Goal: Information Seeking & Learning: Check status

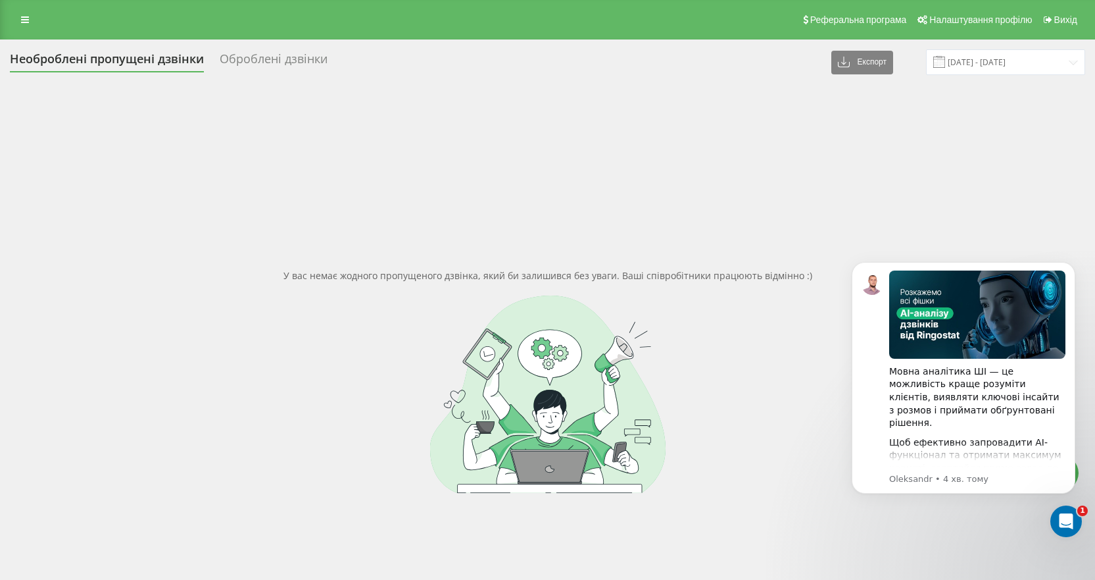
drag, startPoint x: 18, startPoint y: 18, endPoint x: 37, endPoint y: 32, distance: 22.6
click at [18, 18] on link at bounding box center [25, 20] width 24 height 18
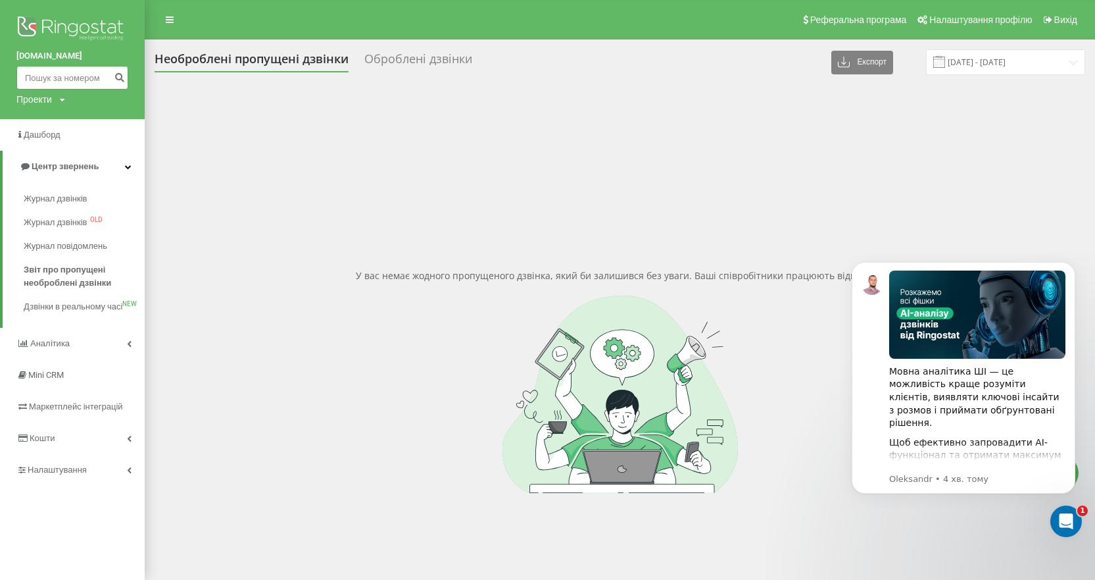
click at [99, 77] on input at bounding box center [72, 78] width 112 height 24
paste input "0501905608"
type input "0501905608"
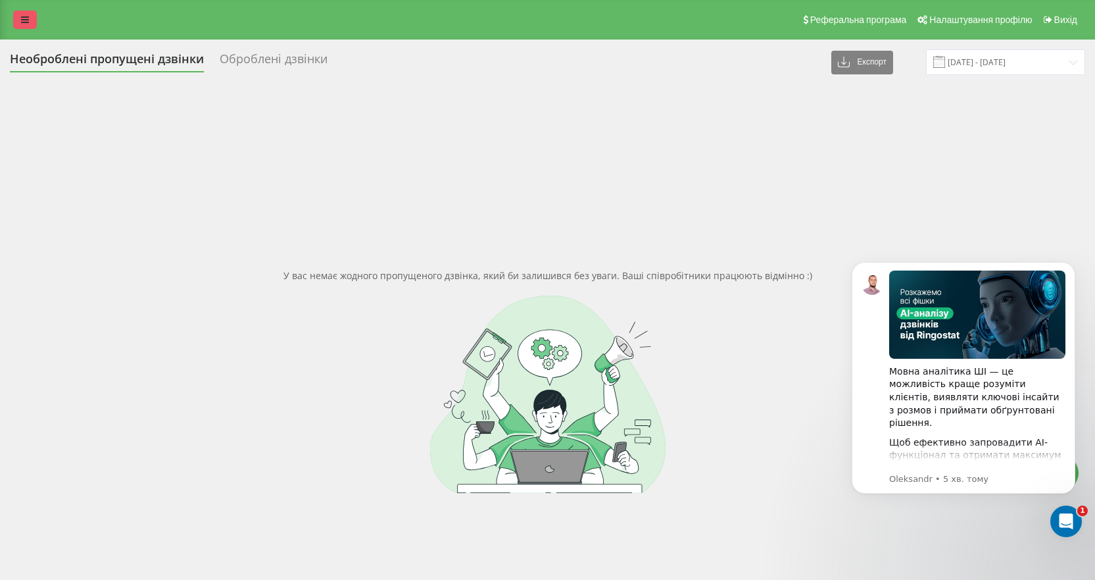
click at [29, 24] on link at bounding box center [25, 20] width 24 height 18
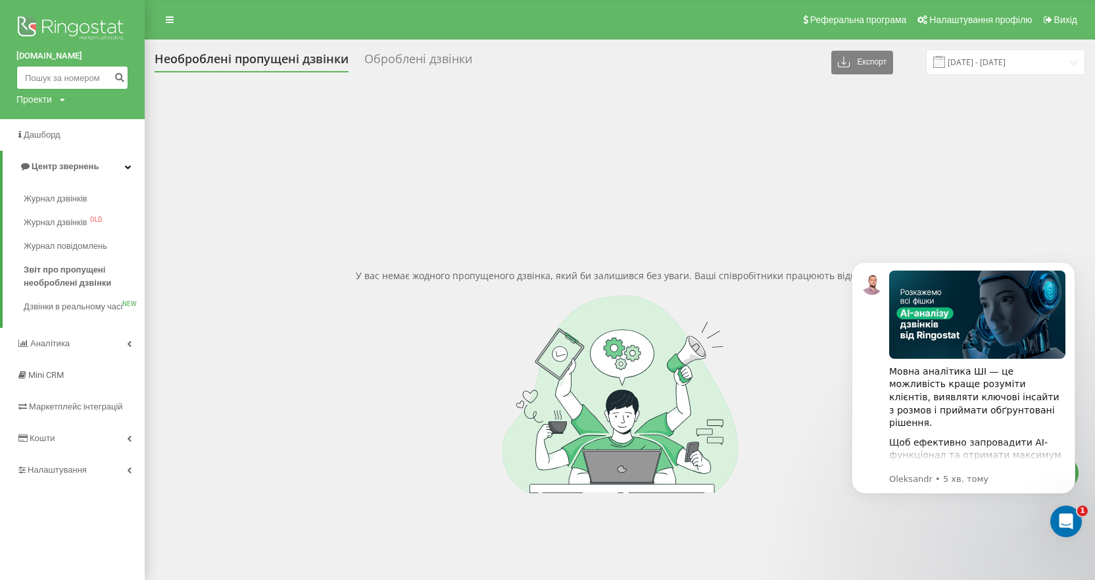
click at [87, 81] on input at bounding box center [72, 78] width 112 height 24
paste input "0991723525"
type input "0991723525"
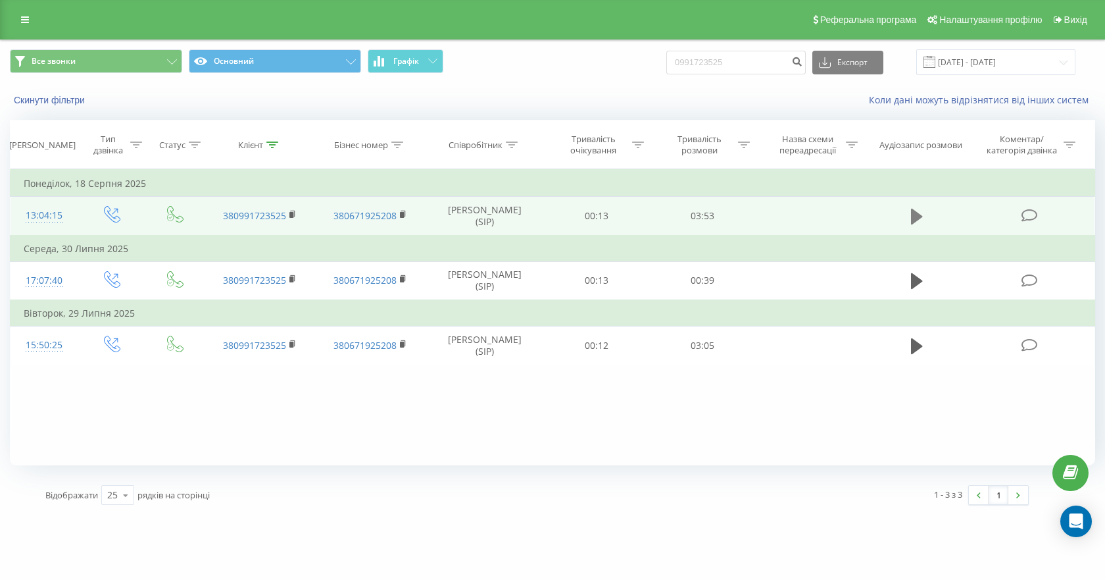
click at [913, 217] on icon at bounding box center [917, 217] width 12 height 16
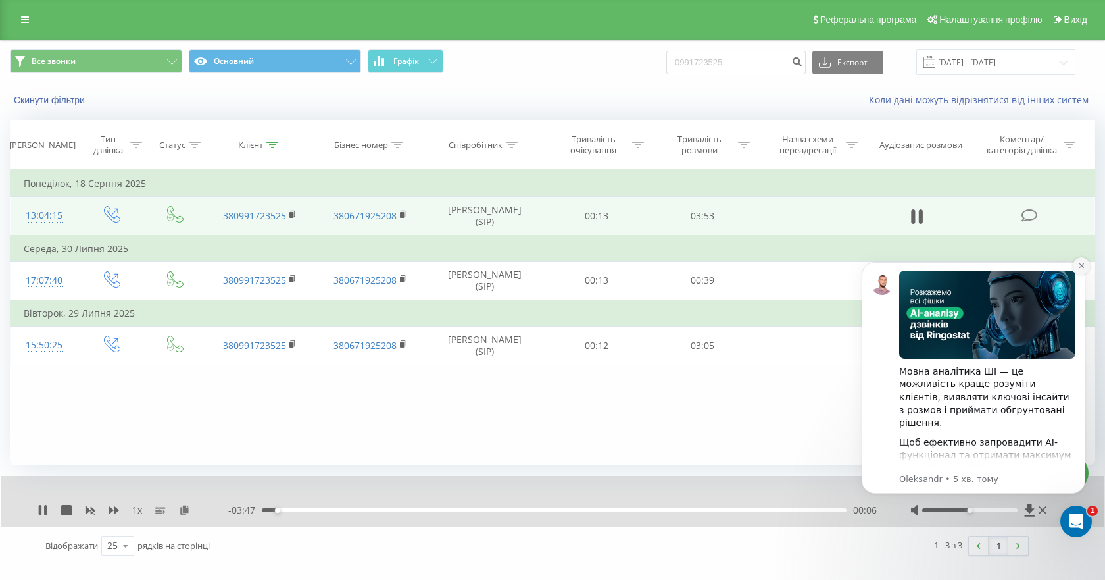
click at [1082, 268] on icon "Dismiss notification" at bounding box center [1081, 265] width 7 height 7
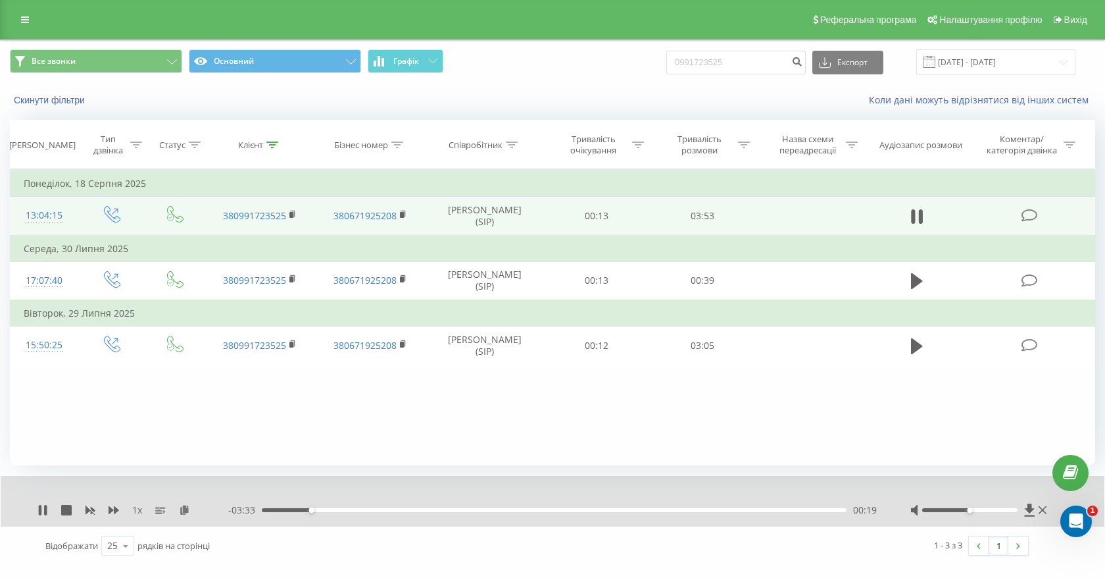
click at [122, 409] on div "Фільтрувати за умовою Дорівнює Введіть значення Скасувати OK Фільтрувати за умо…" at bounding box center [553, 317] width 1086 height 296
drag, startPoint x: 47, startPoint y: 508, endPoint x: 36, endPoint y: 420, distance: 88.2
click at [47, 508] on icon at bounding box center [45, 510] width 3 height 11
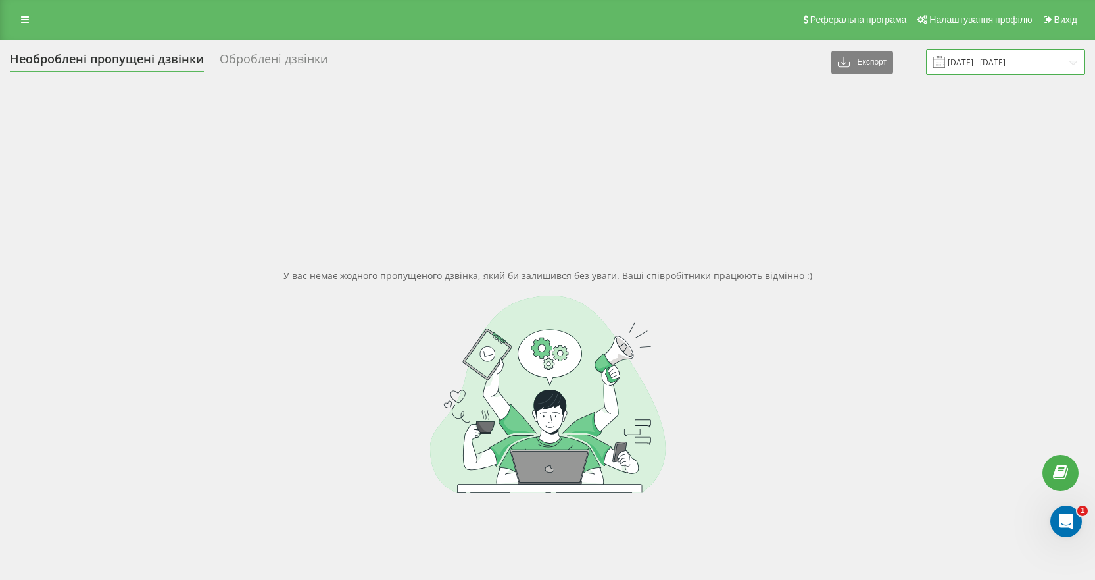
drag, startPoint x: 1003, startPoint y: 55, endPoint x: 1003, endPoint y: 62, distance: 7.2
click at [1003, 55] on input "[DATE] - [DATE]" at bounding box center [1005, 62] width 159 height 26
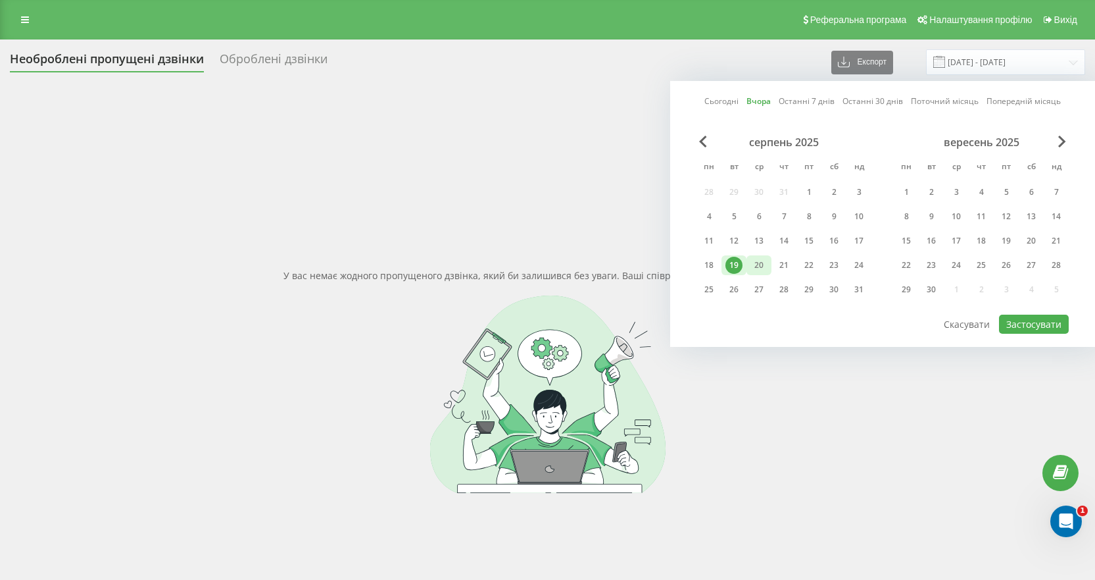
click at [749, 266] on div "20" at bounding box center [759, 265] width 25 height 20
drag, startPoint x: 1021, startPoint y: 327, endPoint x: 1004, endPoint y: 312, distance: 22.8
click at [1022, 327] on button "Застосувати" at bounding box center [1034, 324] width 70 height 19
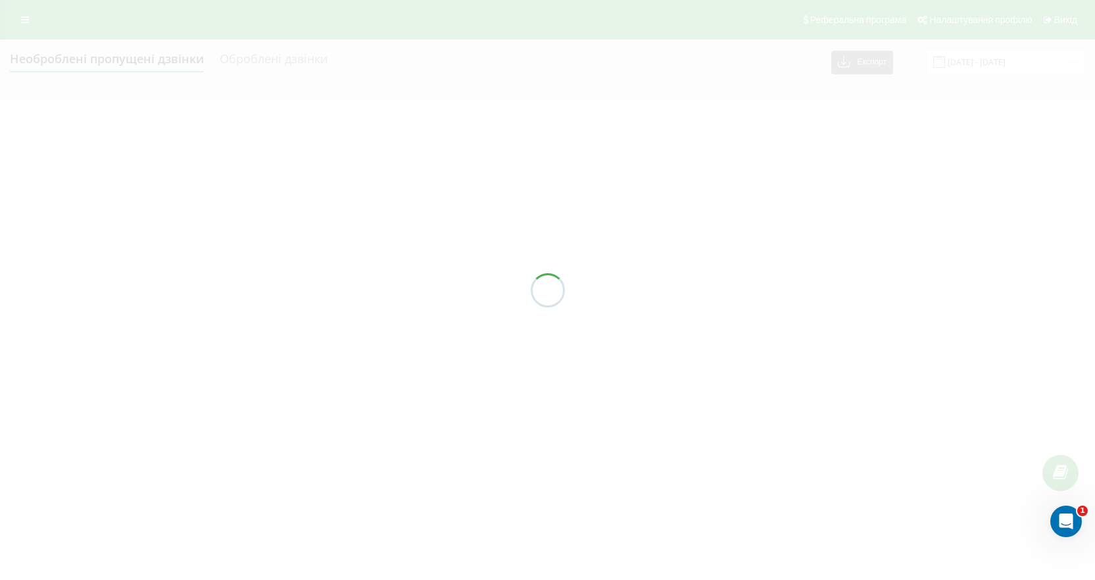
type input "[DATE] - [DATE]"
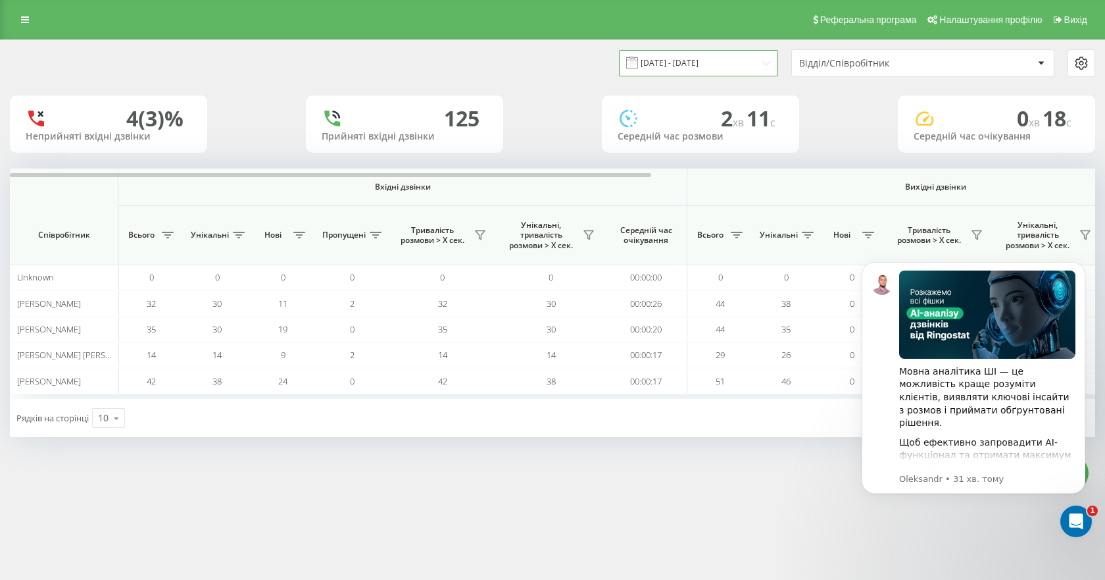
drag, startPoint x: 697, startPoint y: 60, endPoint x: 694, endPoint y: 67, distance: 8.0
click at [697, 60] on input "[DATE] - [DATE]" at bounding box center [698, 63] width 159 height 26
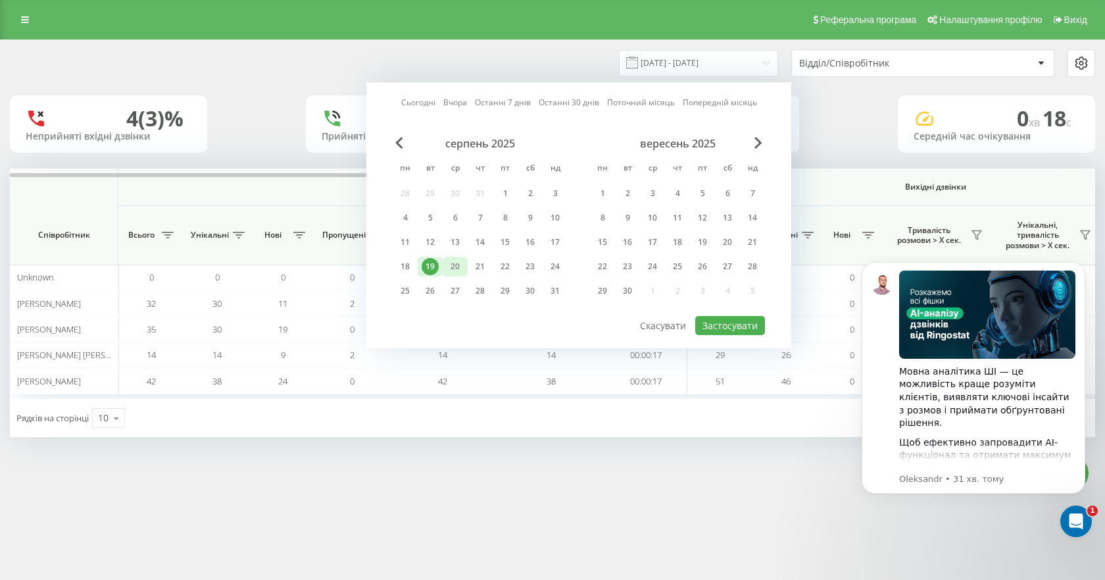
click at [460, 265] on div "20" at bounding box center [455, 266] width 17 height 17
click at [747, 328] on button "Застосувати" at bounding box center [730, 325] width 70 height 19
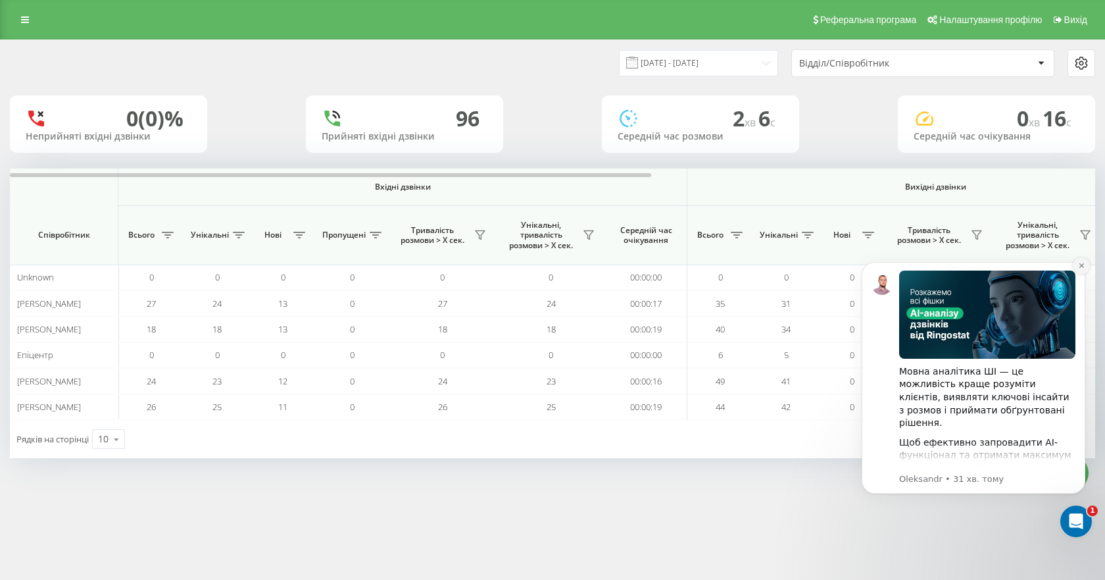
click at [1080, 264] on icon "Dismiss notification" at bounding box center [1081, 265] width 5 height 5
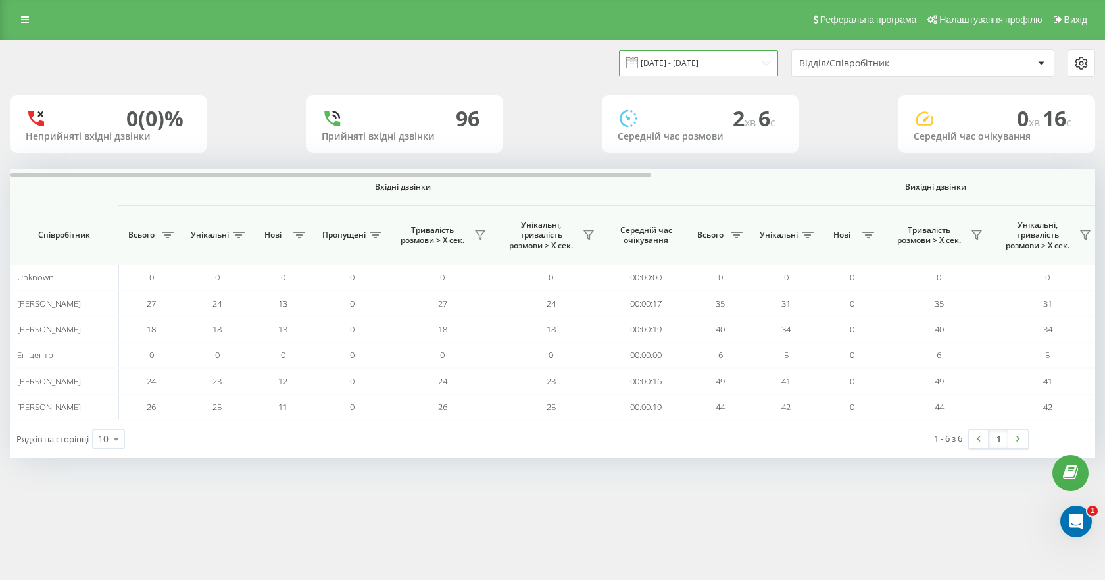
click at [689, 62] on input "[DATE] - [DATE]" at bounding box center [698, 63] width 159 height 26
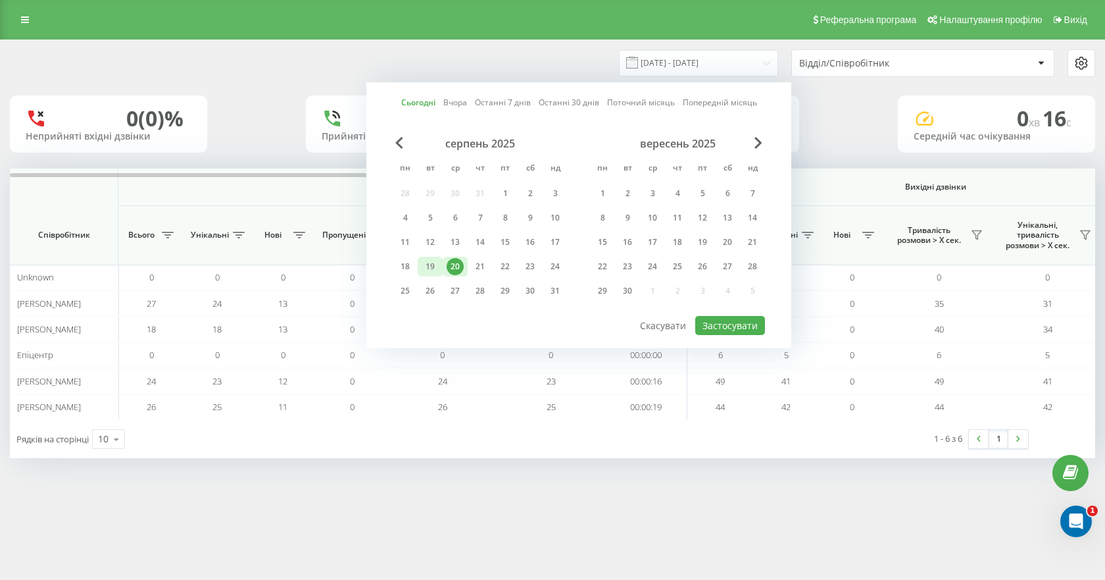
click at [428, 265] on div "19" at bounding box center [430, 266] width 17 height 17
click at [721, 328] on button "Застосувати" at bounding box center [730, 325] width 70 height 19
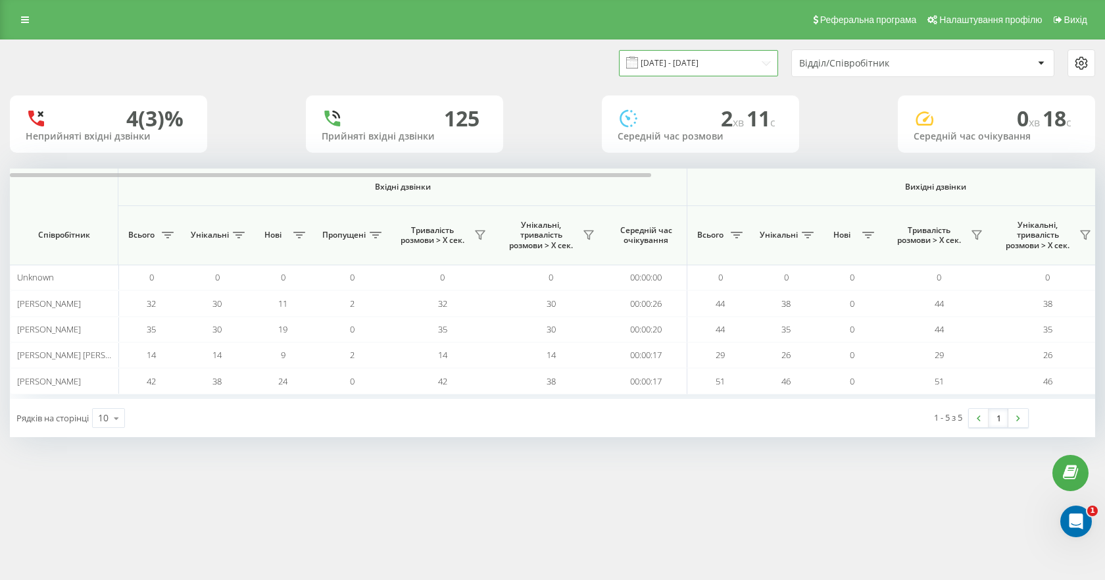
click at [682, 56] on input "[DATE] - [DATE]" at bounding box center [698, 63] width 159 height 26
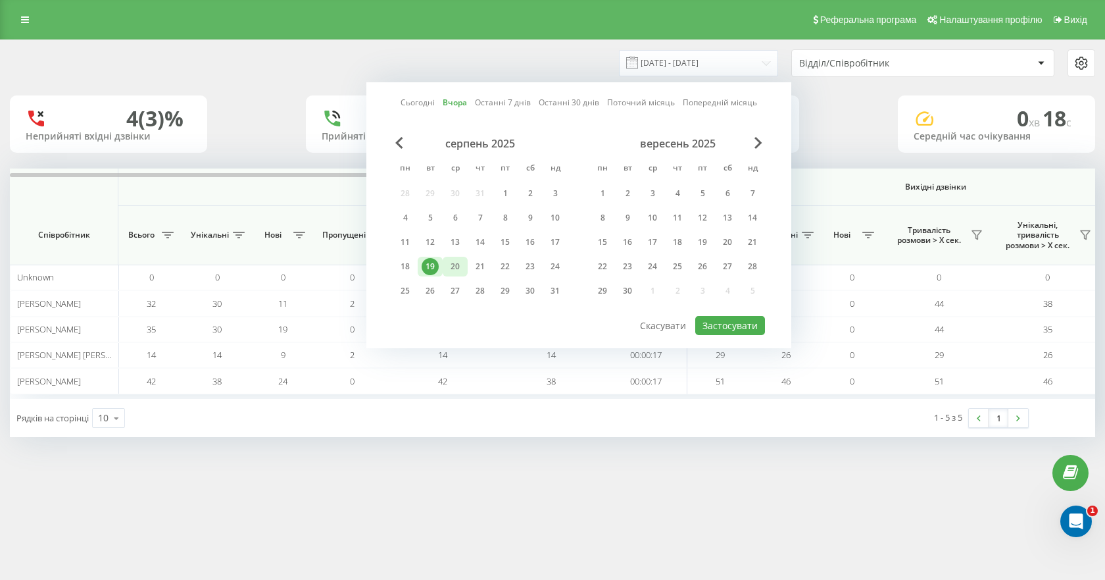
click at [457, 267] on div "20" at bounding box center [455, 266] width 17 height 17
click at [717, 326] on button "Застосувати" at bounding box center [730, 325] width 70 height 19
type input "[DATE] - [DATE]"
